Goal: Information Seeking & Learning: Learn about a topic

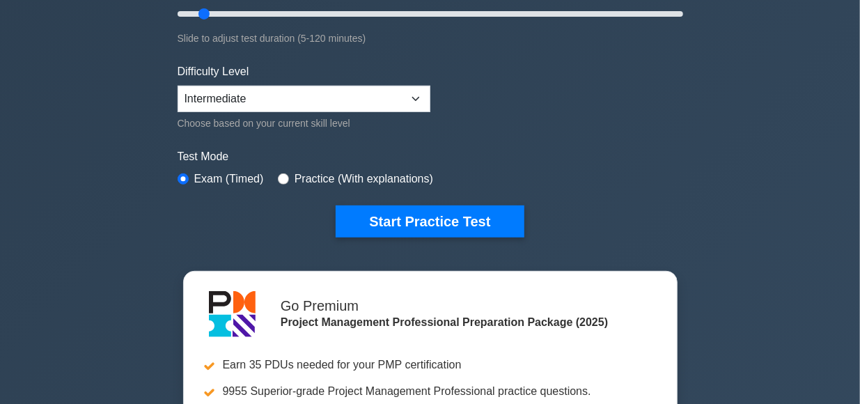
scroll to position [288, 0]
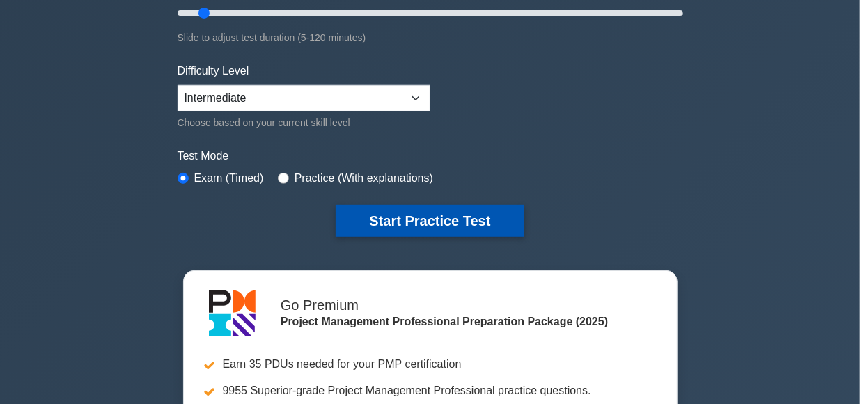
click at [430, 215] on button "Start Practice Test" at bounding box center [430, 221] width 188 height 32
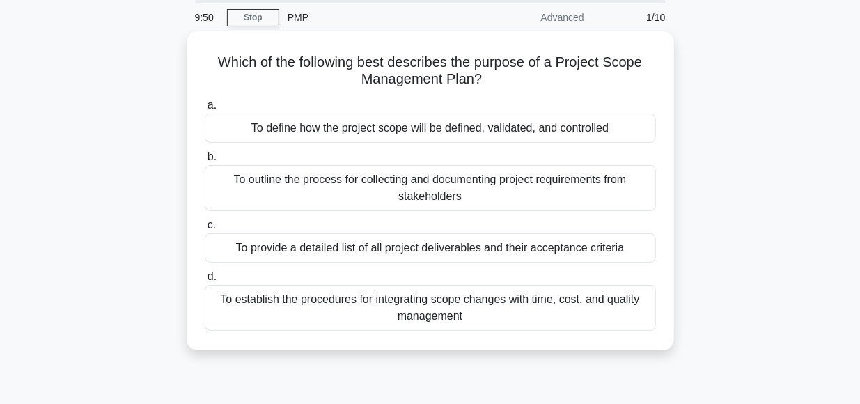
scroll to position [51, 0]
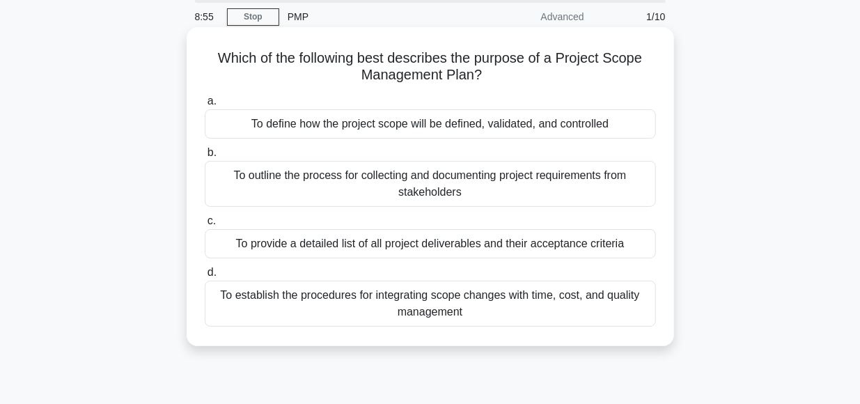
click at [436, 121] on div "To define how the project scope will be defined, validated, and controlled" at bounding box center [430, 123] width 451 height 29
click at [205, 106] on input "a. To define how the project scope will be defined, validated, and controlled" at bounding box center [205, 101] width 0 height 9
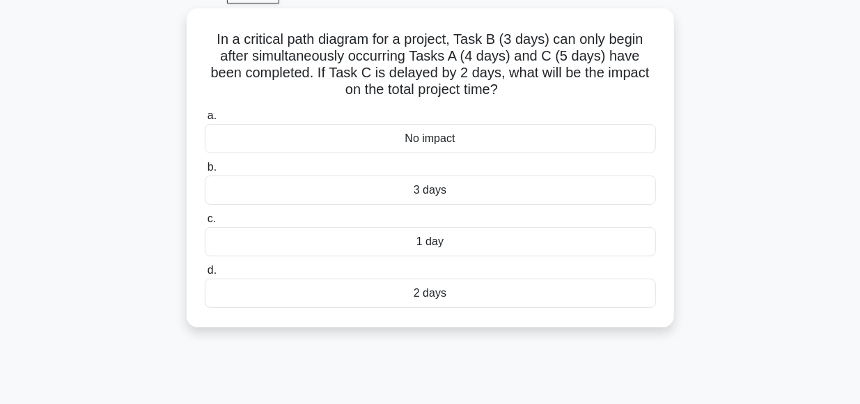
scroll to position [74, 0]
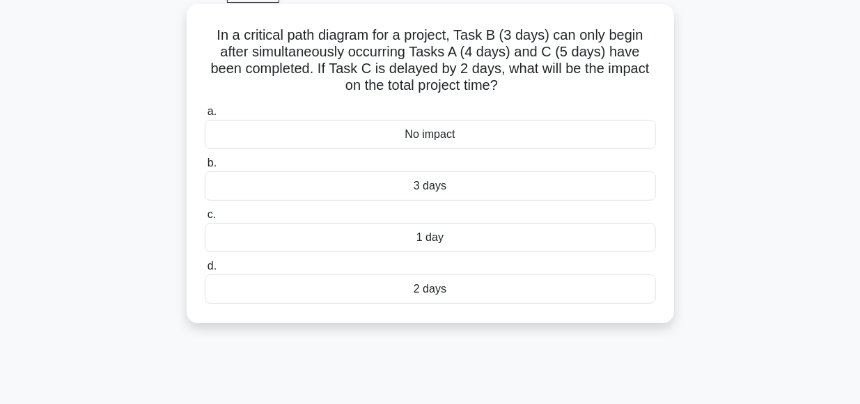
click at [427, 236] on div "1 day" at bounding box center [430, 237] width 451 height 29
click at [205, 219] on input "c. 1 day" at bounding box center [205, 214] width 0 height 9
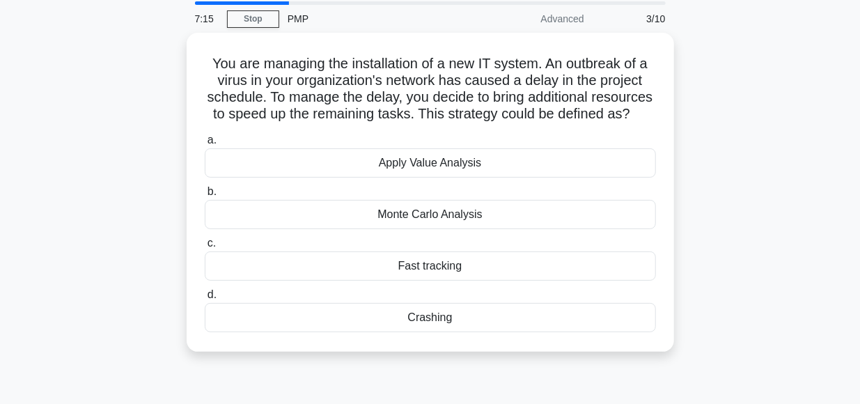
scroll to position [50, 0]
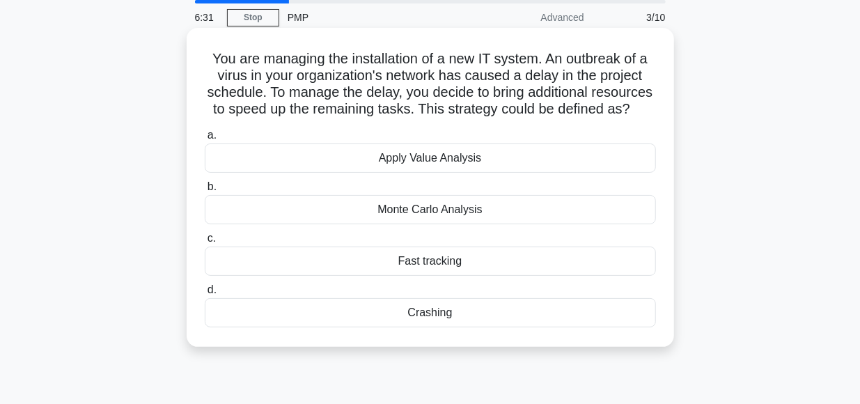
click at [437, 263] on div "Fast tracking" at bounding box center [430, 261] width 451 height 29
click at [205, 243] on input "c. Fast tracking" at bounding box center [205, 238] width 0 height 9
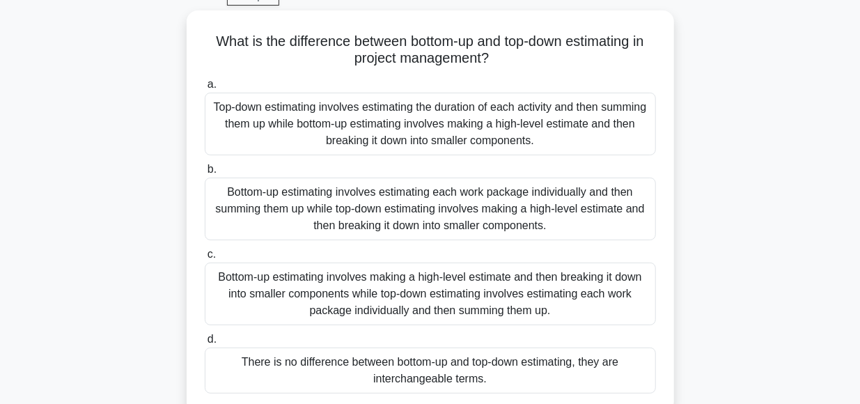
scroll to position [71, 0]
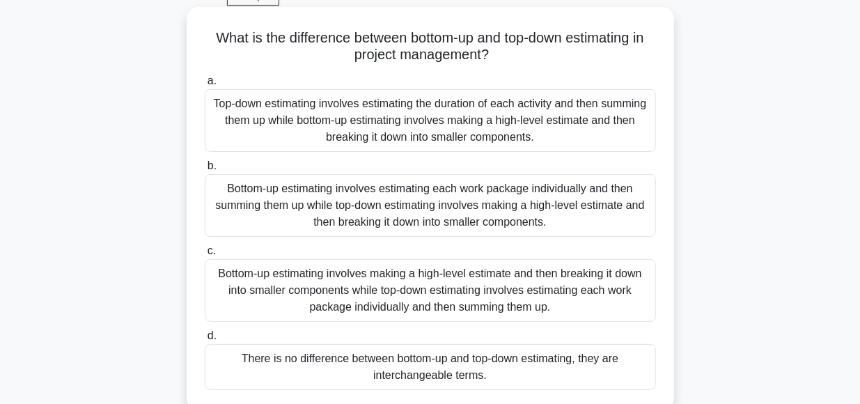
click at [378, 194] on div "Bottom-up estimating involves estimating each work package individually and the…" at bounding box center [430, 205] width 451 height 63
click at [205, 171] on input "b. Bottom-up estimating involves estimating each work package individually and …" at bounding box center [205, 166] width 0 height 9
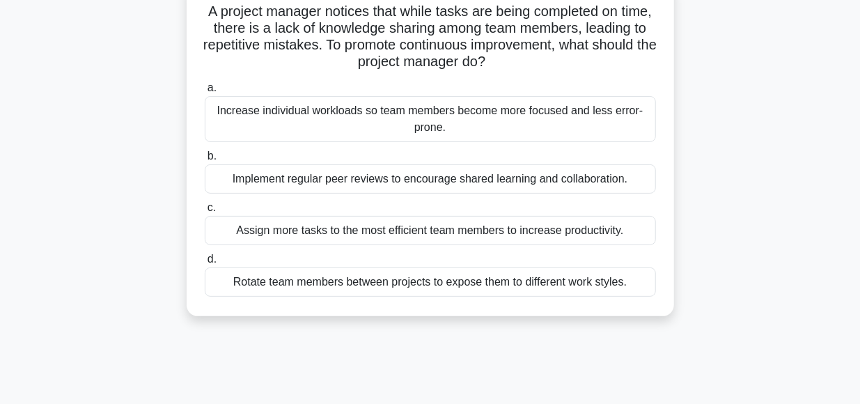
scroll to position [110, 0]
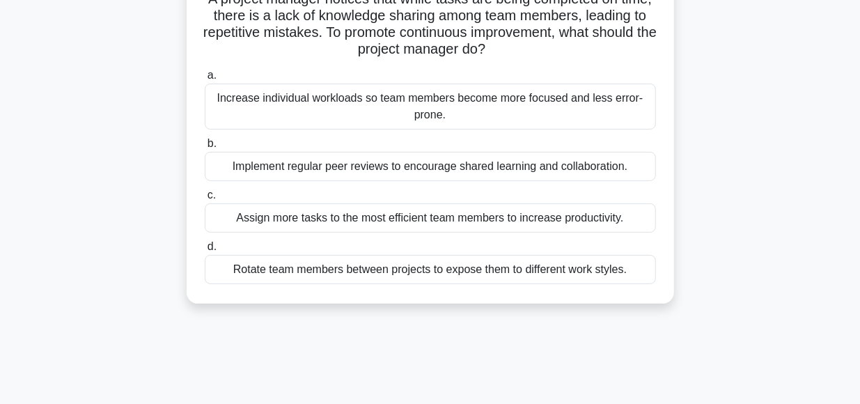
click at [395, 167] on div "Implement regular peer reviews to encourage shared learning and collaboration." at bounding box center [430, 166] width 451 height 29
click at [205, 148] on input "b. Implement regular peer reviews to encourage shared learning and collaboratio…" at bounding box center [205, 143] width 0 height 9
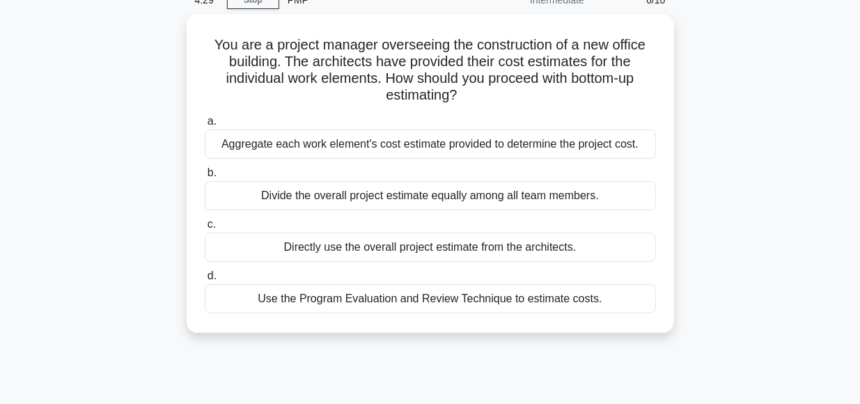
scroll to position [68, 0]
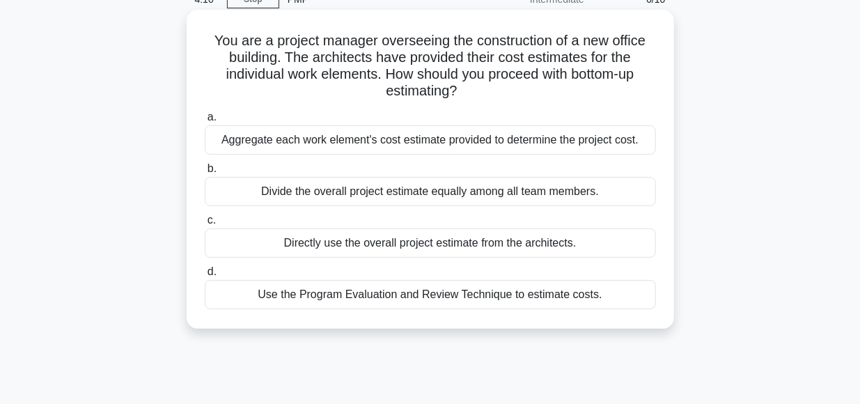
click at [424, 142] on div "Aggregate each work element's cost estimate provided to determine the project c…" at bounding box center [430, 139] width 451 height 29
click at [205, 122] on input "a. Aggregate each work element's cost estimate provided to determine the projec…" at bounding box center [205, 117] width 0 height 9
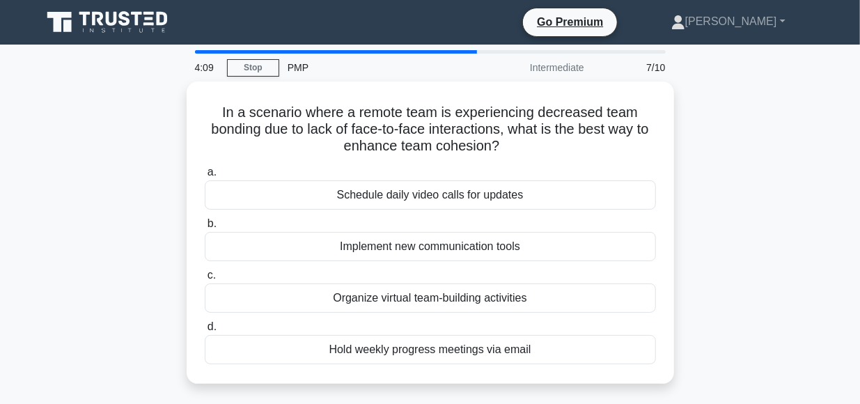
scroll to position [0, 0]
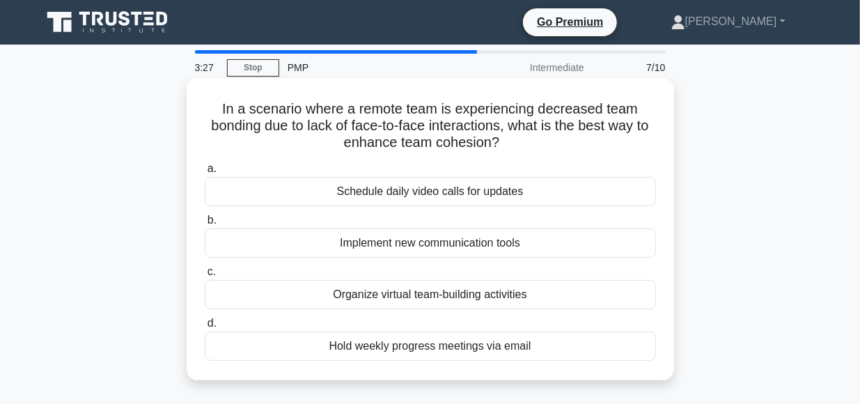
click at [433, 297] on div "Organize virtual team-building activities" at bounding box center [430, 294] width 451 height 29
click at [205, 277] on input "c. Organize virtual team-building activities" at bounding box center [205, 271] width 0 height 9
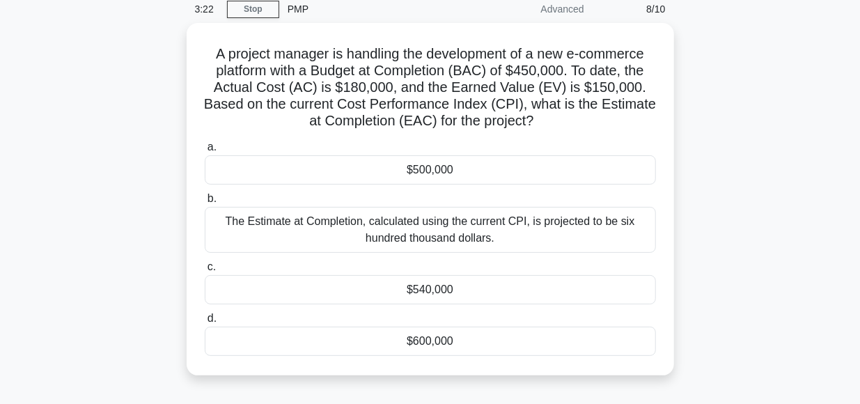
scroll to position [62, 0]
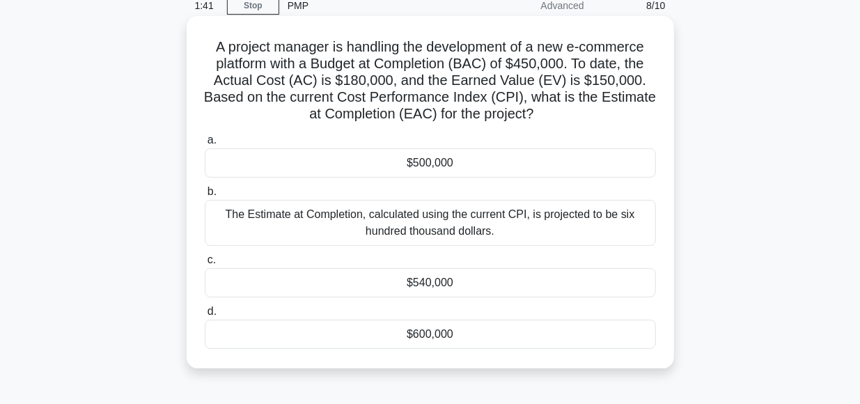
click at [440, 284] on div "$540,000" at bounding box center [430, 282] width 451 height 29
click at [205, 265] on input "c. $540,000" at bounding box center [205, 260] width 0 height 9
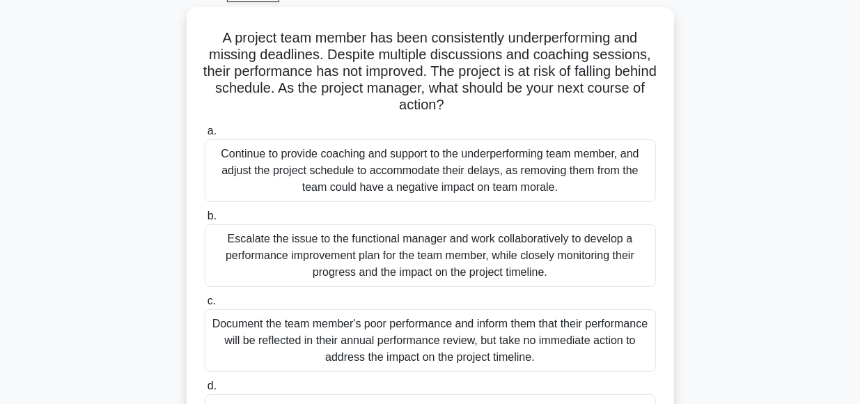
scroll to position [74, 0]
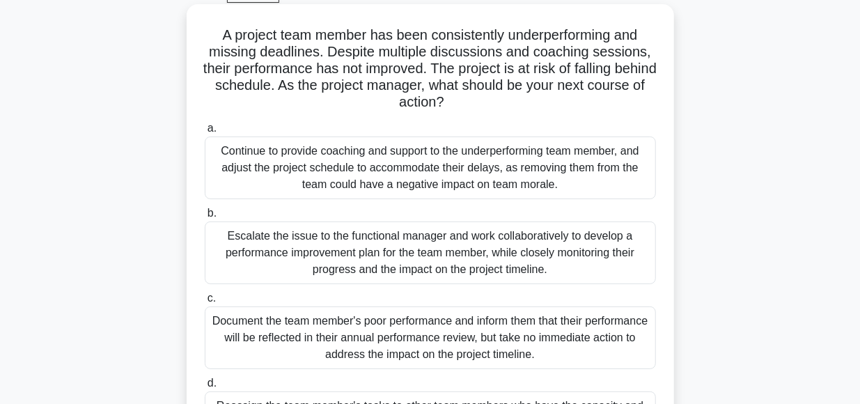
click at [447, 169] on div "Continue to provide coaching and support to the underperforming team member, an…" at bounding box center [430, 168] width 451 height 63
click at [205, 133] on input "a. Continue to provide coaching and support to the underperforming team member,…" at bounding box center [205, 128] width 0 height 9
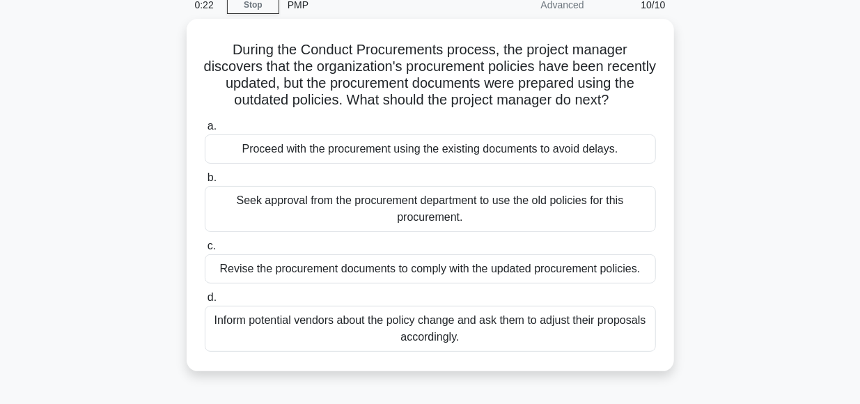
scroll to position [64, 0]
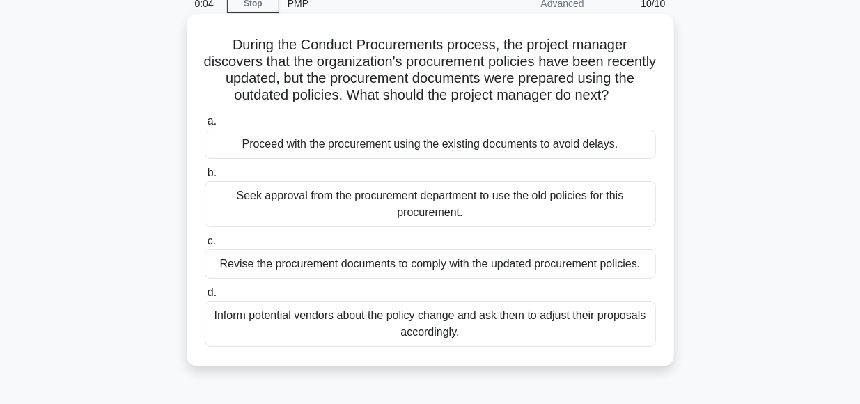
click at [360, 267] on div "Revise the procurement documents to comply with the updated procurement policie…" at bounding box center [430, 263] width 451 height 29
click at [205, 246] on input "c. Revise the procurement documents to comply with the updated procurement poli…" at bounding box center [205, 241] width 0 height 9
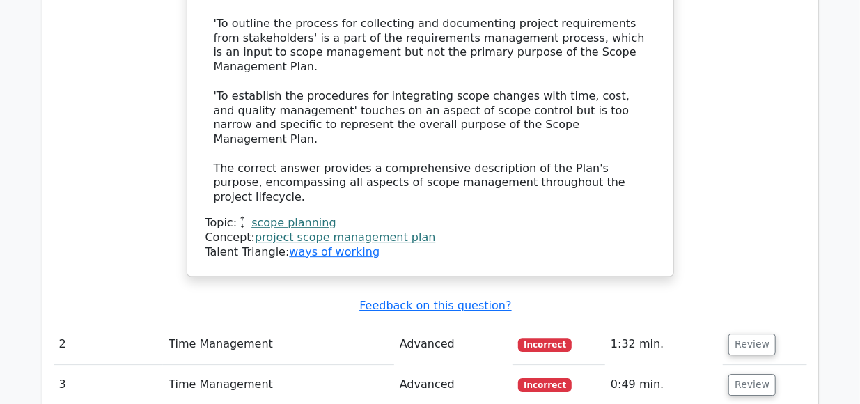
scroll to position [1917, 0]
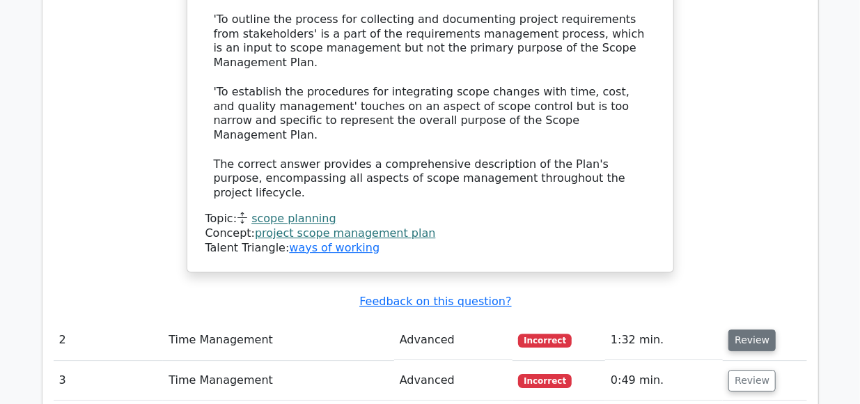
click at [742, 329] on button "Review" at bounding box center [752, 340] width 47 height 22
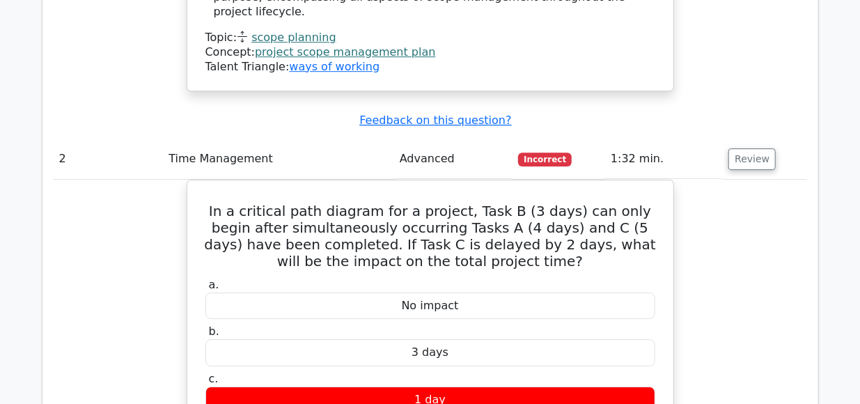
scroll to position [2105, 0]
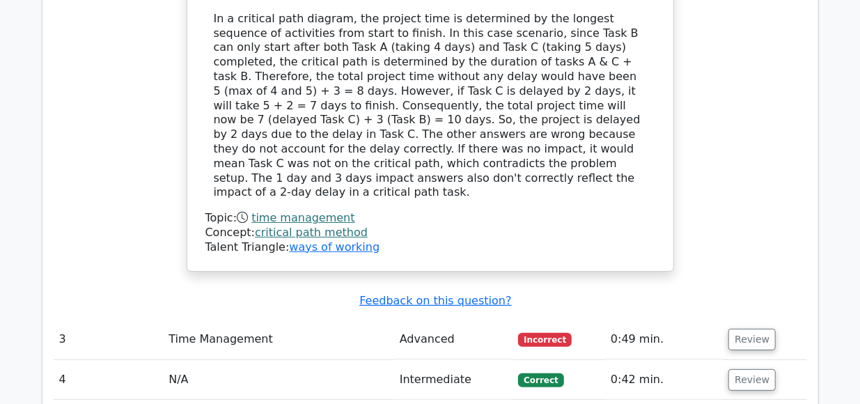
scroll to position [2603, 0]
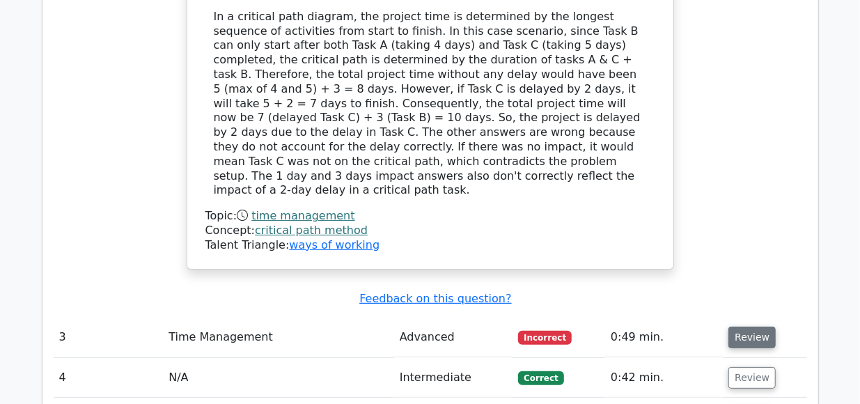
click at [746, 327] on button "Review" at bounding box center [752, 338] width 47 height 22
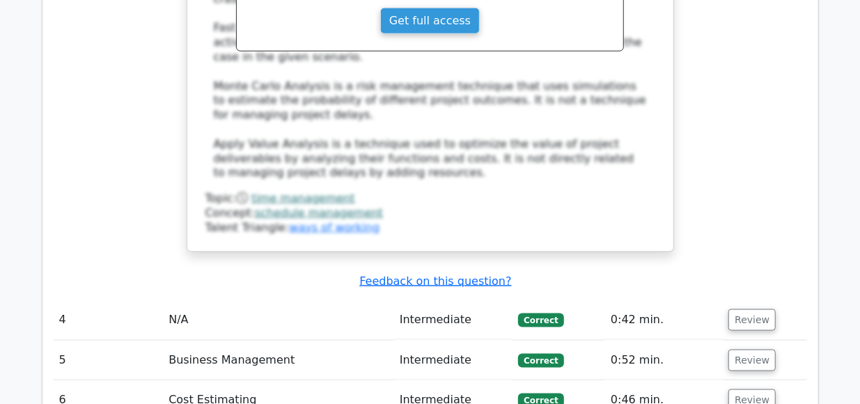
scroll to position [3392, 0]
click at [746, 310] on button "Review" at bounding box center [752, 321] width 47 height 22
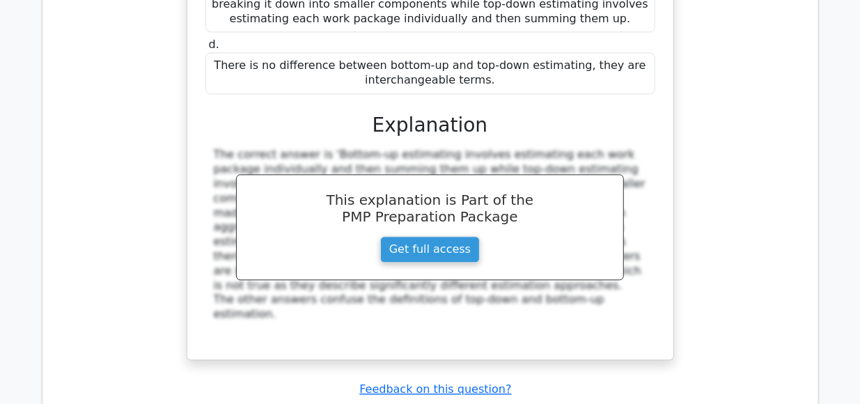
scroll to position [3990, 0]
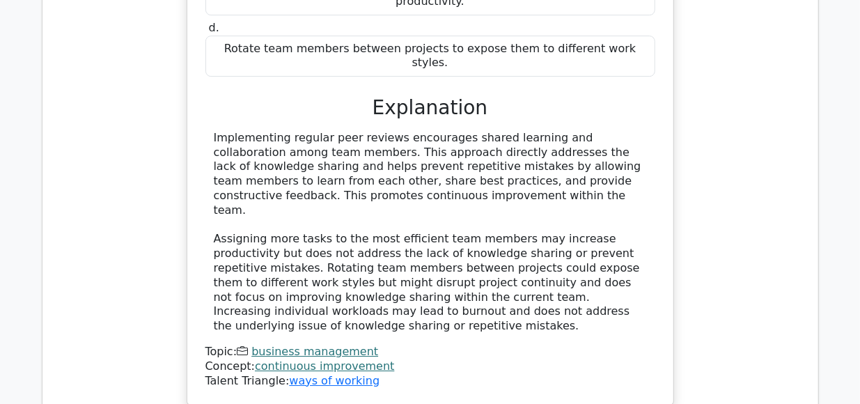
scroll to position [4699, 0]
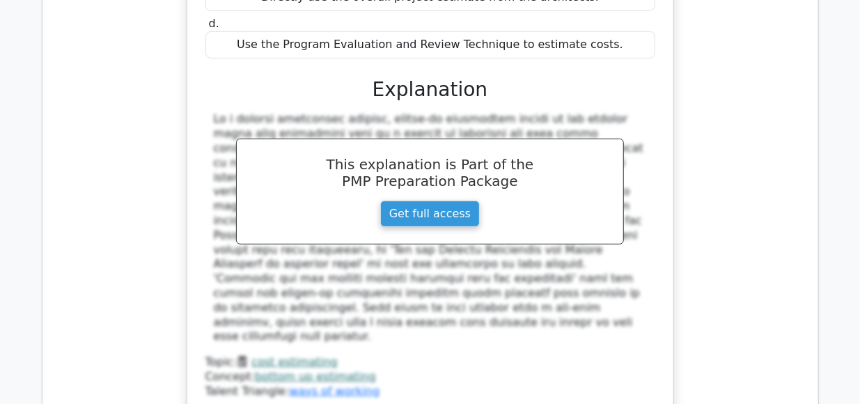
scroll to position [5431, 0]
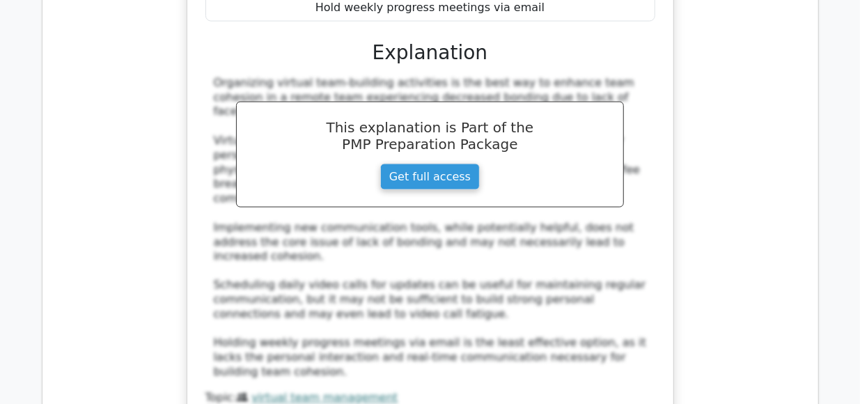
scroll to position [6188, 0]
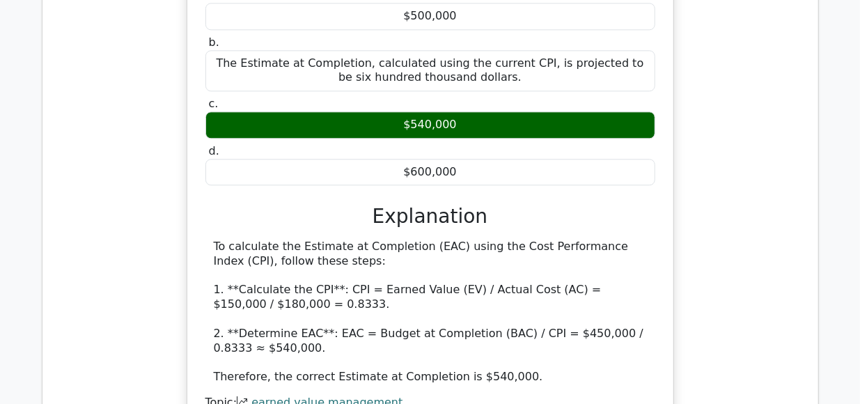
scroll to position [6873, 0]
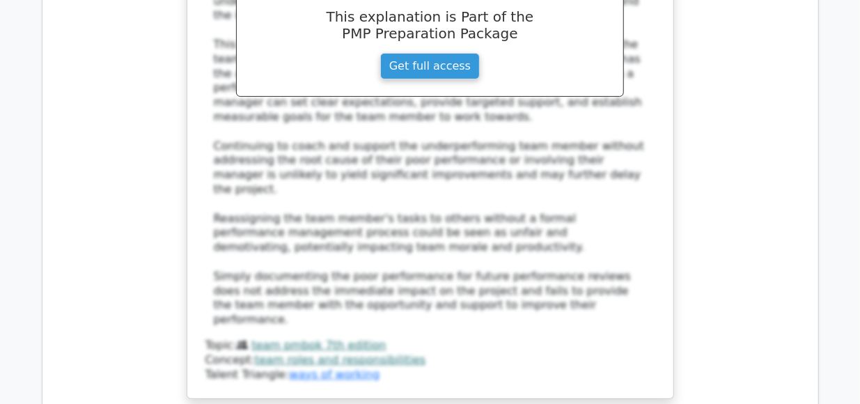
scroll to position [7908, 0]
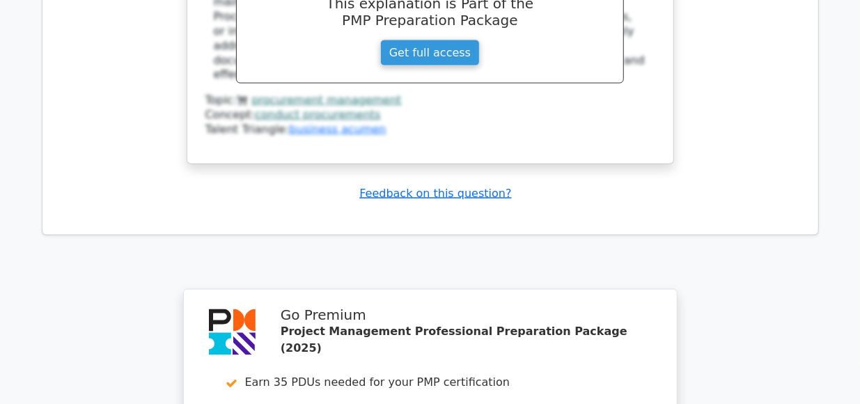
scroll to position [8841, 0]
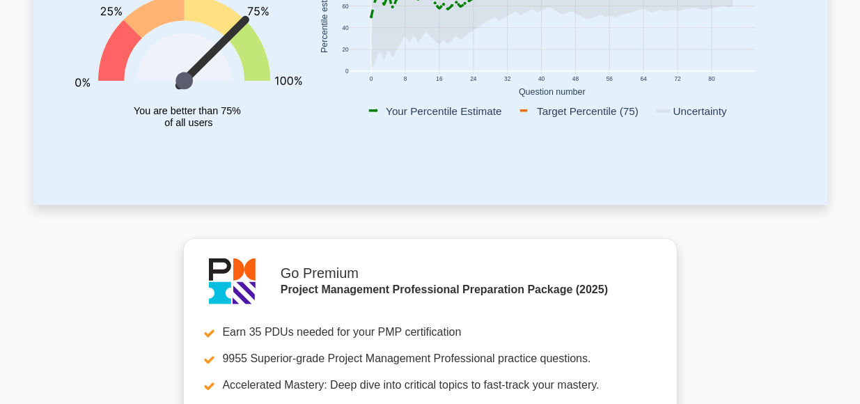
scroll to position [294, 0]
